Goal: Task Accomplishment & Management: Manage account settings

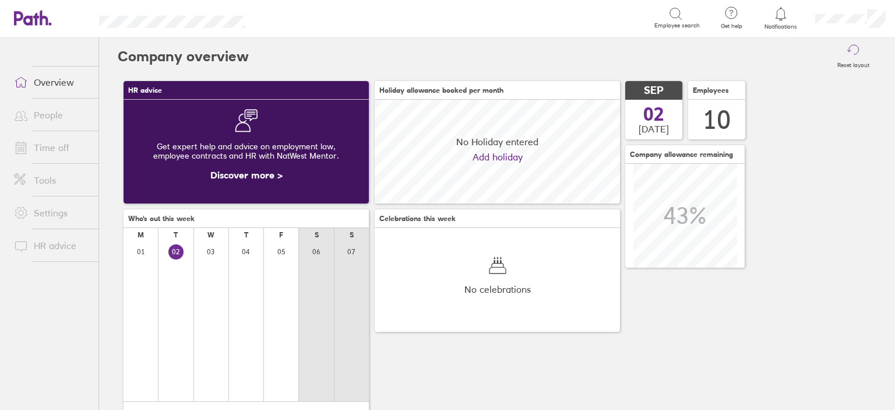
scroll to position [103, 245]
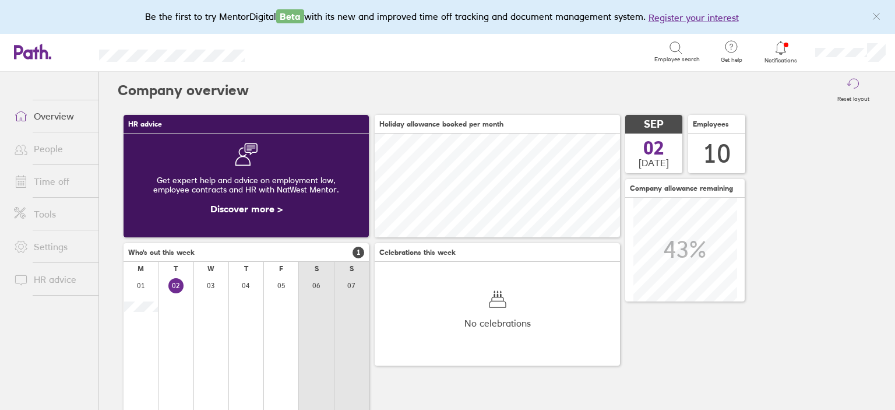
click at [773, 50] on div at bounding box center [781, 48] width 38 height 16
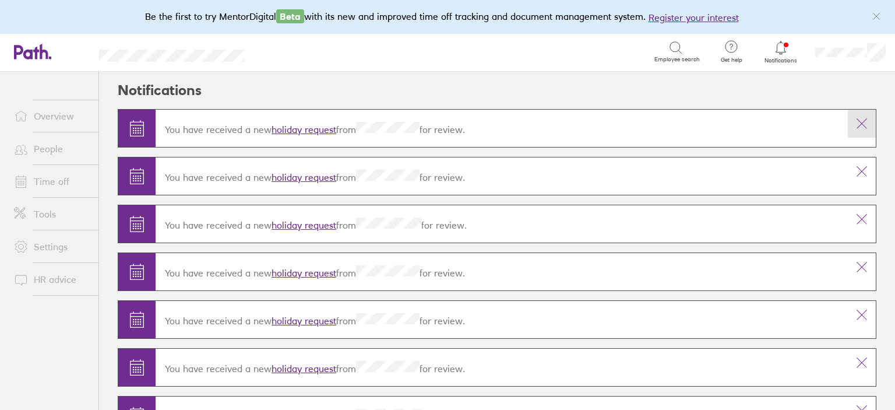
click at [864, 125] on icon at bounding box center [862, 124] width 14 height 14
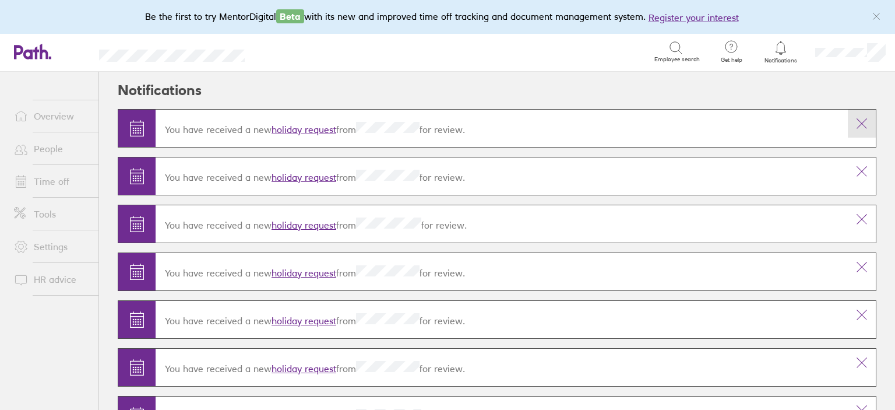
click at [864, 125] on icon at bounding box center [862, 124] width 14 height 14
click at [864, 167] on icon at bounding box center [861, 171] width 9 height 9
click at [864, 125] on icon at bounding box center [861, 123] width 9 height 9
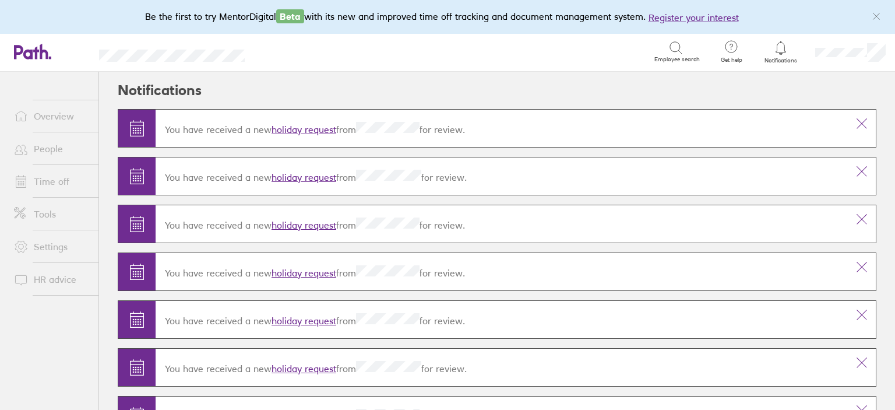
click at [864, 125] on icon at bounding box center [861, 123] width 9 height 9
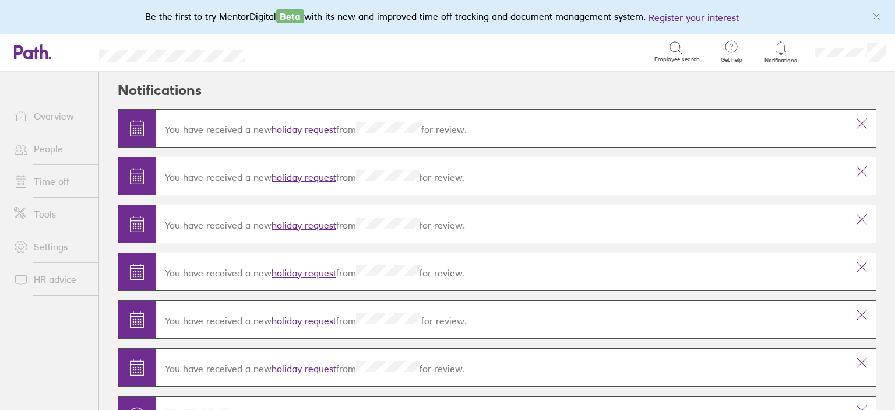
click at [864, 125] on icon at bounding box center [861, 123] width 9 height 9
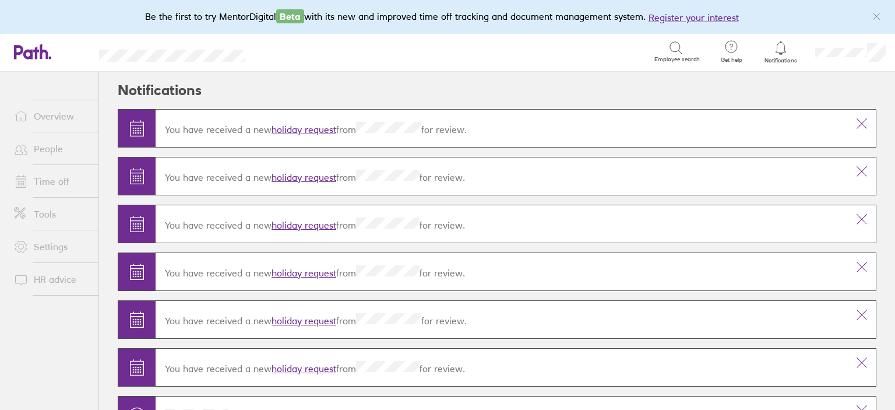
click at [864, 125] on icon at bounding box center [861, 123] width 9 height 9
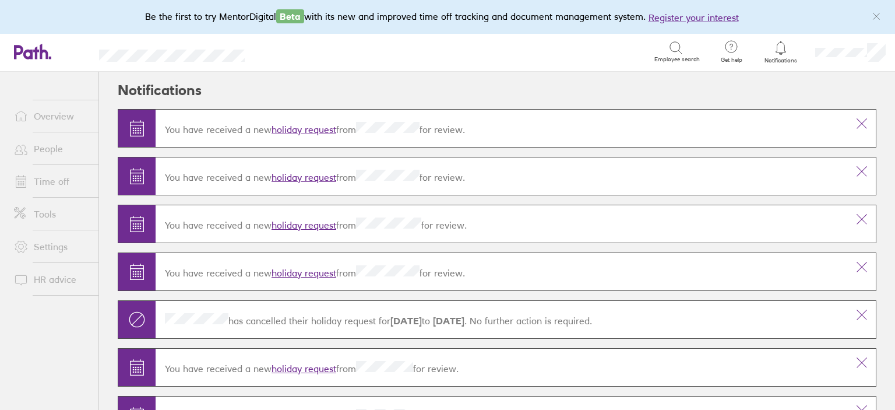
click at [864, 125] on icon at bounding box center [861, 123] width 9 height 9
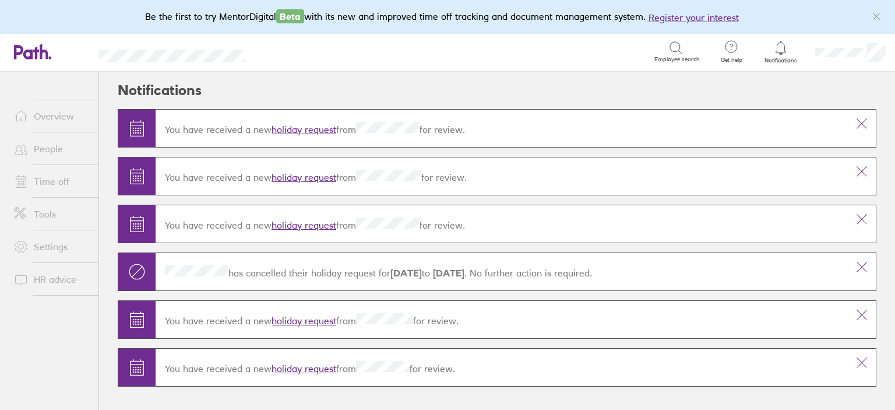
click at [864, 125] on icon at bounding box center [861, 123] width 9 height 9
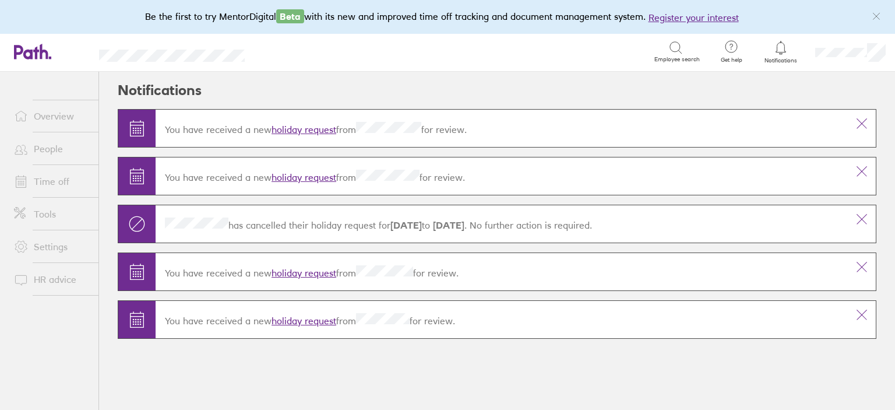
click at [864, 125] on icon at bounding box center [861, 123] width 9 height 9
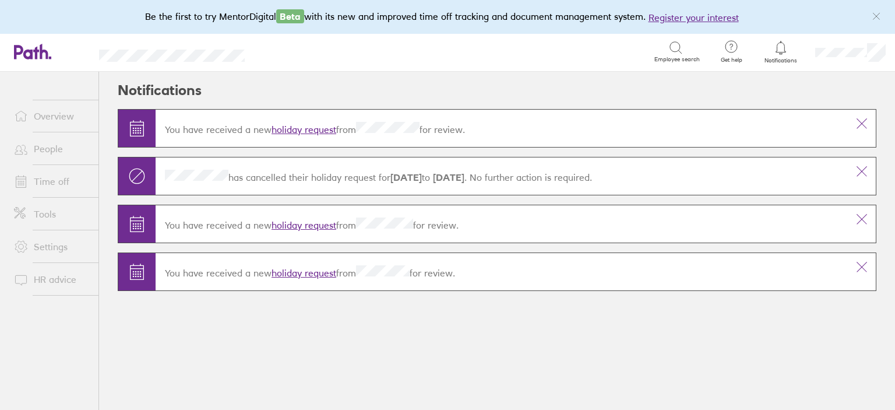
click at [864, 125] on icon at bounding box center [861, 123] width 9 height 9
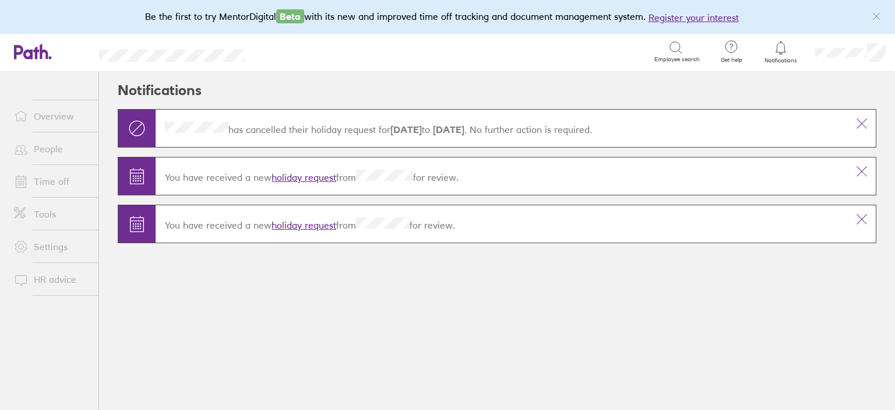
click at [864, 125] on icon at bounding box center [861, 123] width 9 height 9
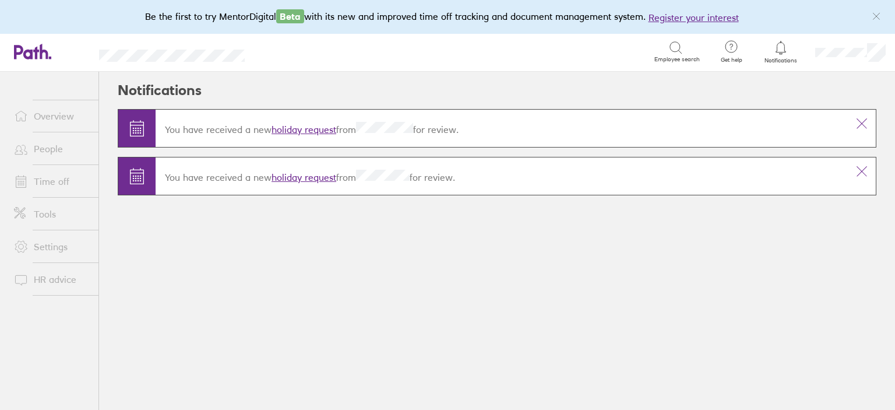
click at [864, 125] on icon at bounding box center [861, 123] width 9 height 9
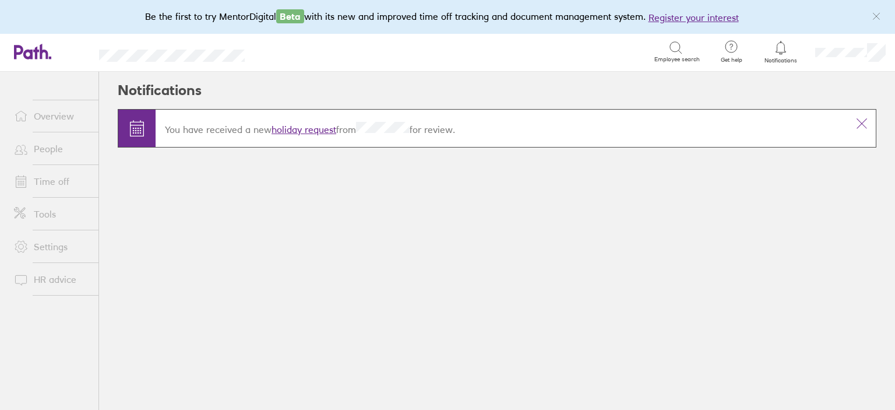
click at [864, 125] on icon at bounding box center [861, 123] width 9 height 9
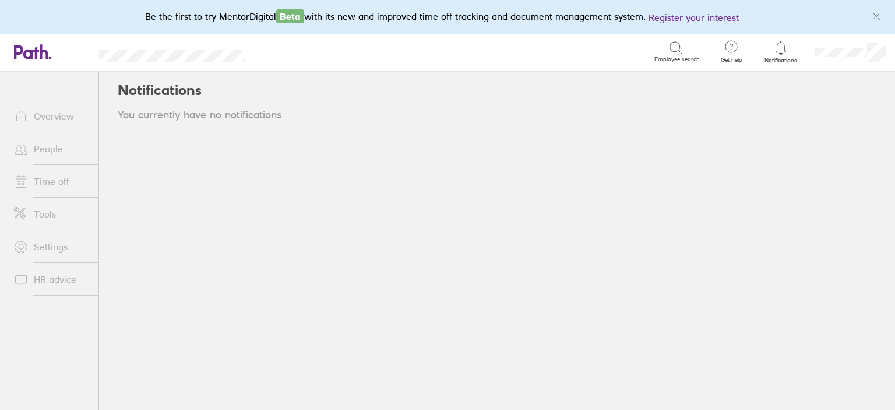
click at [71, 178] on link "Time off" at bounding box center [52, 181] width 94 height 23
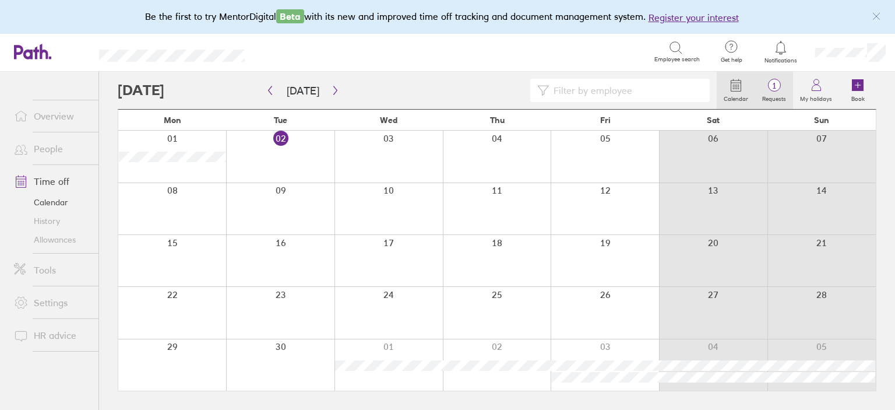
click at [773, 90] on circle at bounding box center [774, 85] width 12 height 12
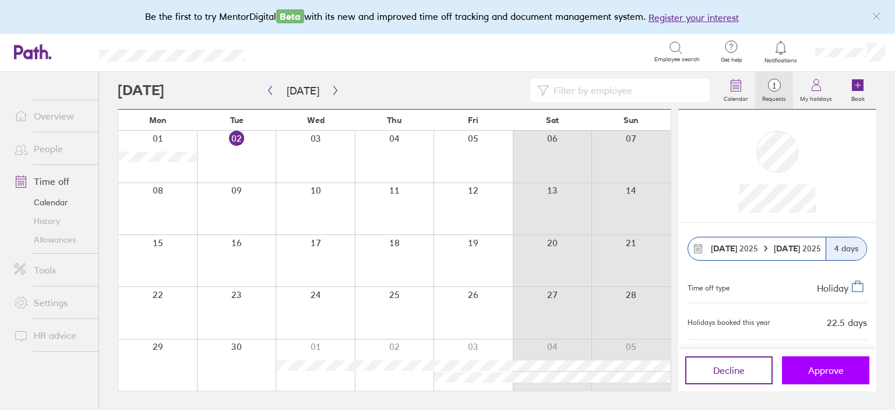
click at [829, 374] on span "Approve" at bounding box center [826, 370] width 36 height 10
